Goal: Information Seeking & Learning: Learn about a topic

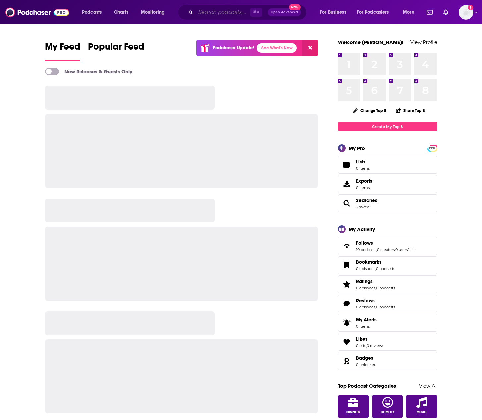
click at [222, 15] on input "Search podcasts, credits, & more..." at bounding box center [223, 12] width 54 height 11
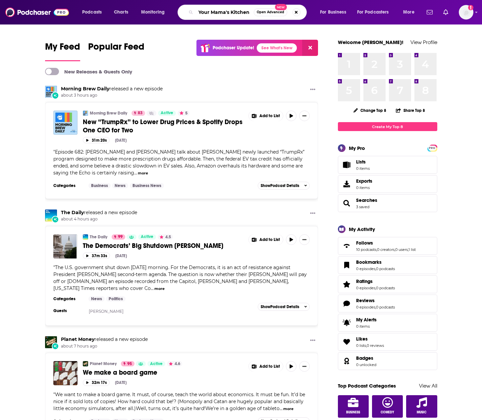
type input "Your Mama's Kitchen"
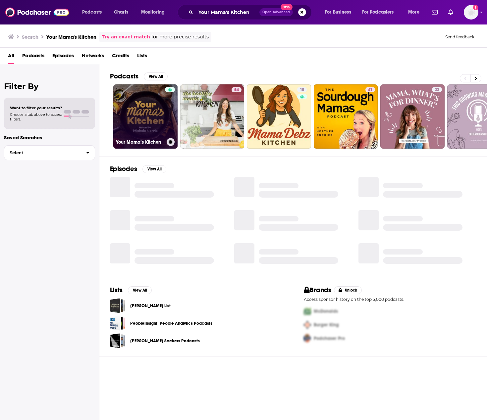
click at [149, 115] on link "Your Mama’s Kitchen" at bounding box center [145, 116] width 64 height 64
